Goal: Task Accomplishment & Management: Manage account settings

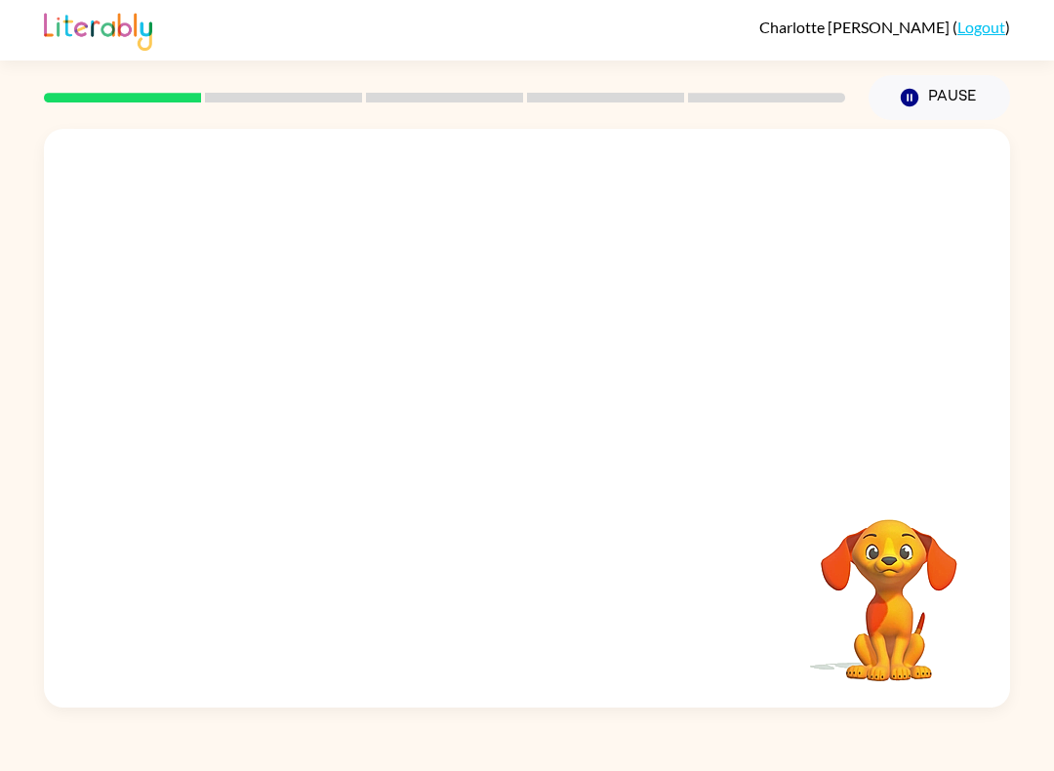
click at [972, 33] on link "Logout" at bounding box center [981, 27] width 48 height 19
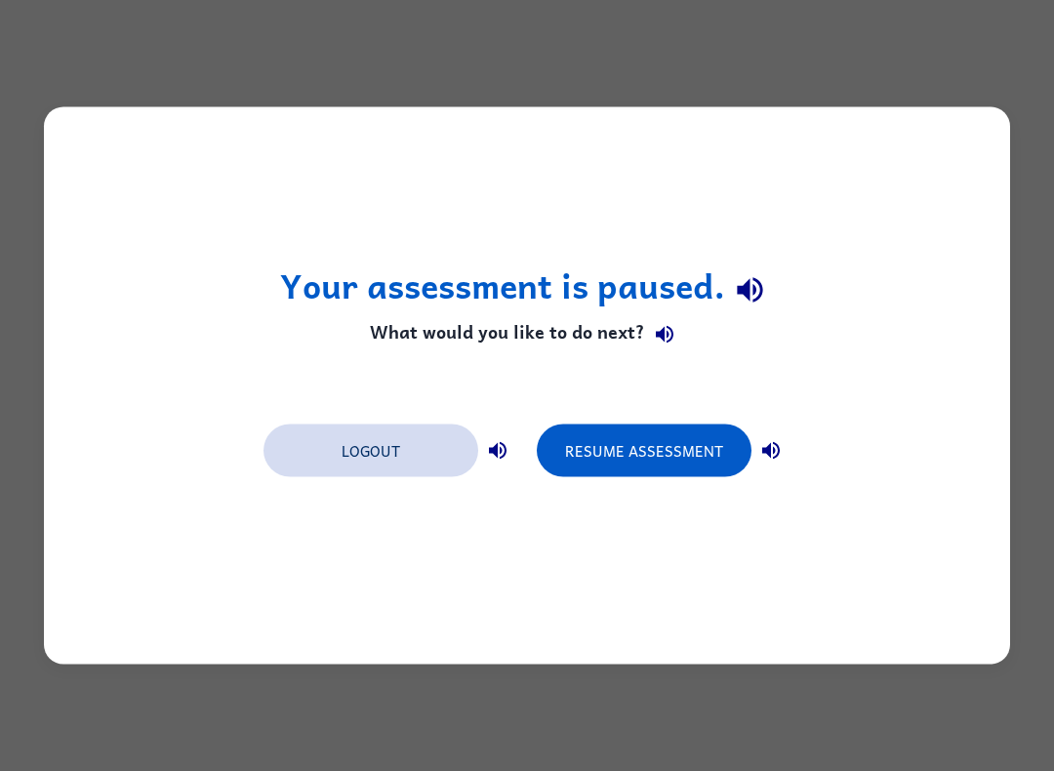
click at [397, 466] on button "Logout" at bounding box center [370, 450] width 215 height 53
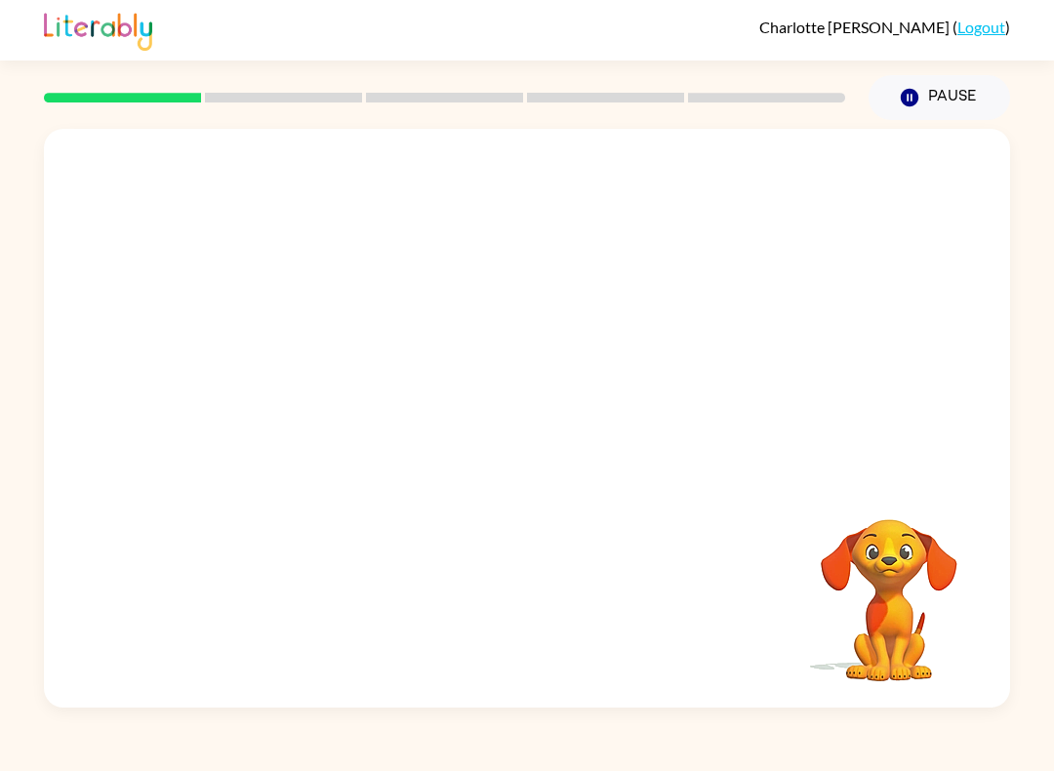
click at [990, 21] on link "Logout" at bounding box center [981, 27] width 48 height 19
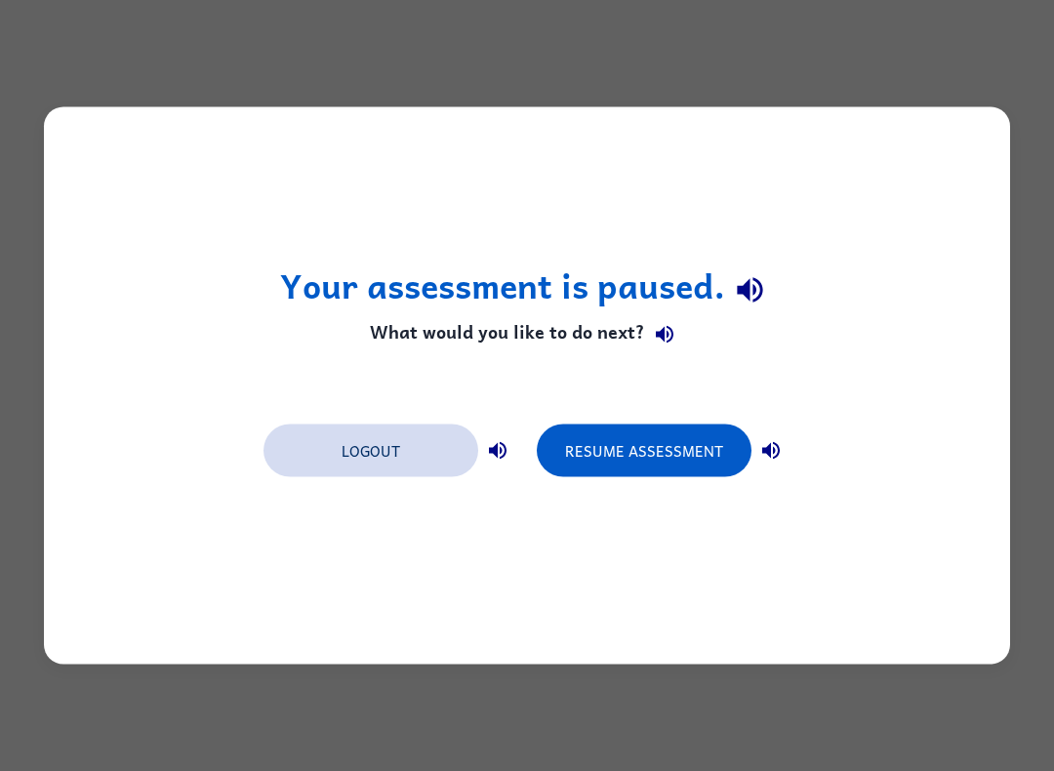
click at [419, 446] on button "Logout" at bounding box center [370, 450] width 215 height 53
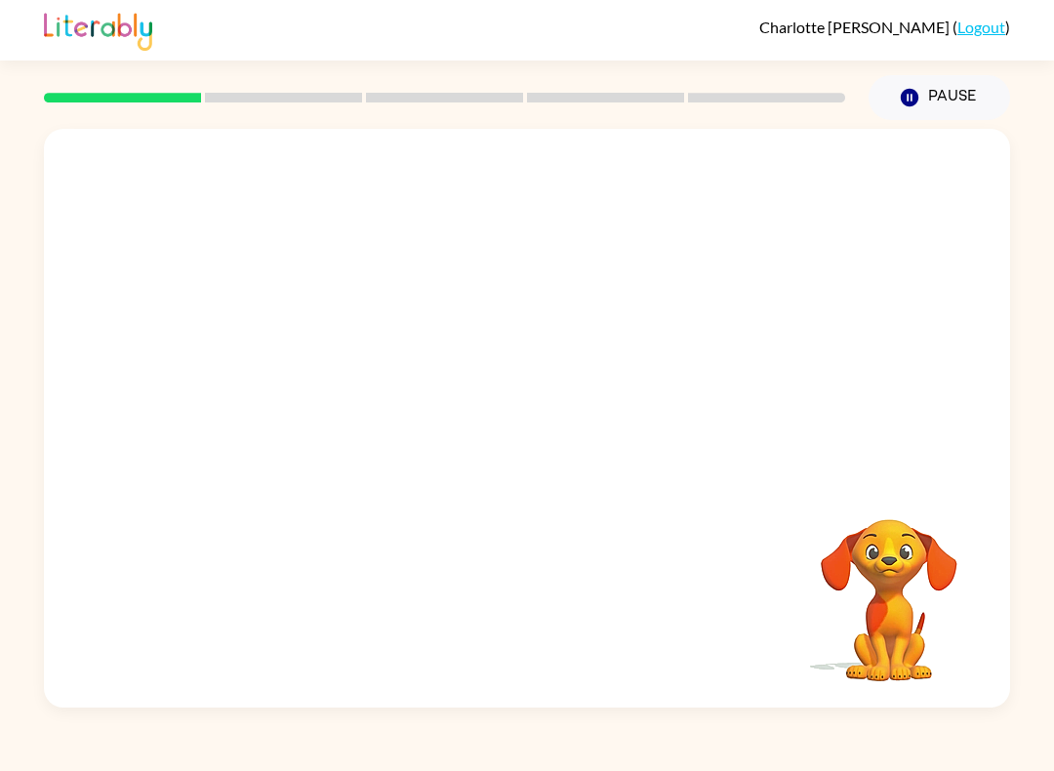
click at [978, 30] on link "Logout" at bounding box center [981, 27] width 48 height 19
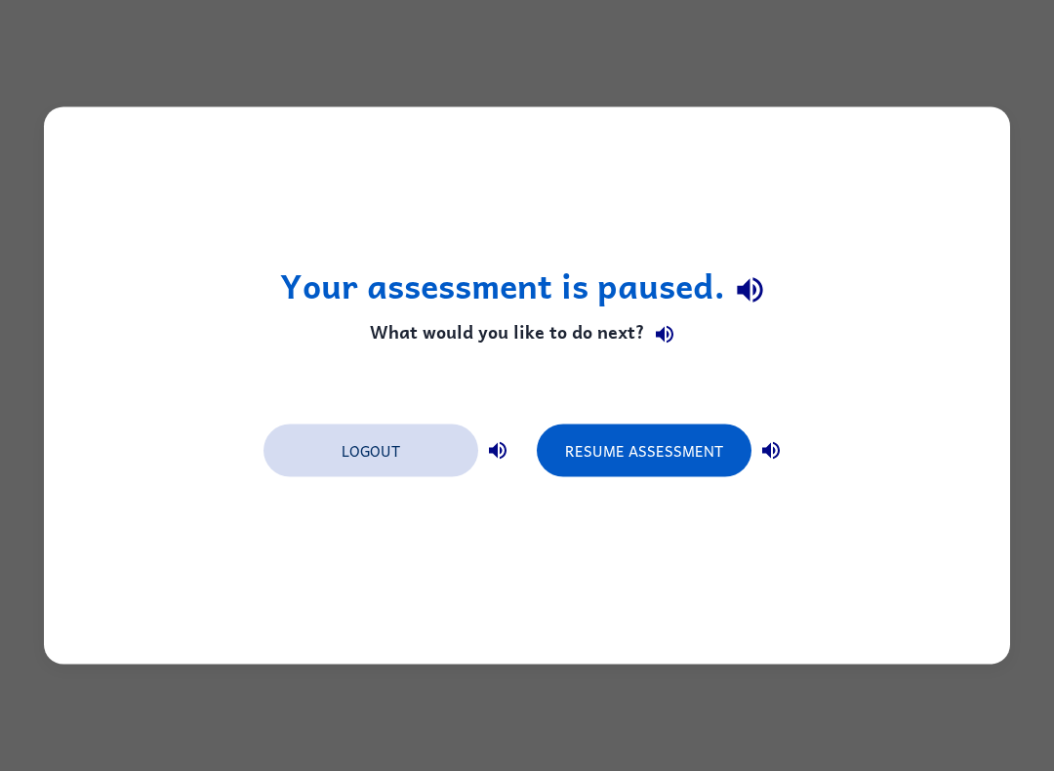
click at [379, 457] on button "Logout" at bounding box center [370, 450] width 215 height 53
